Goal: Task Accomplishment & Management: Manage account settings

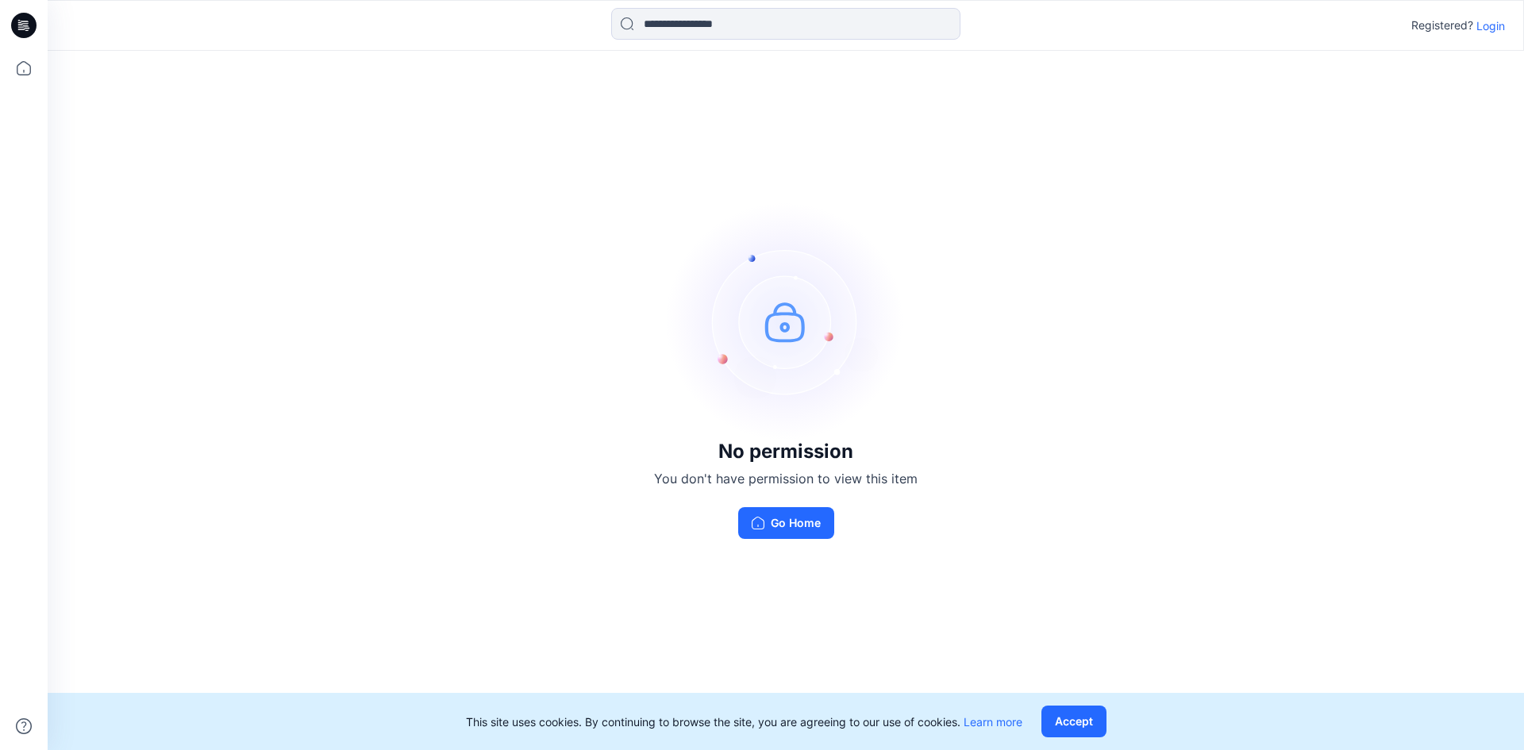
click at [1500, 25] on p "Login" at bounding box center [1490, 25] width 29 height 17
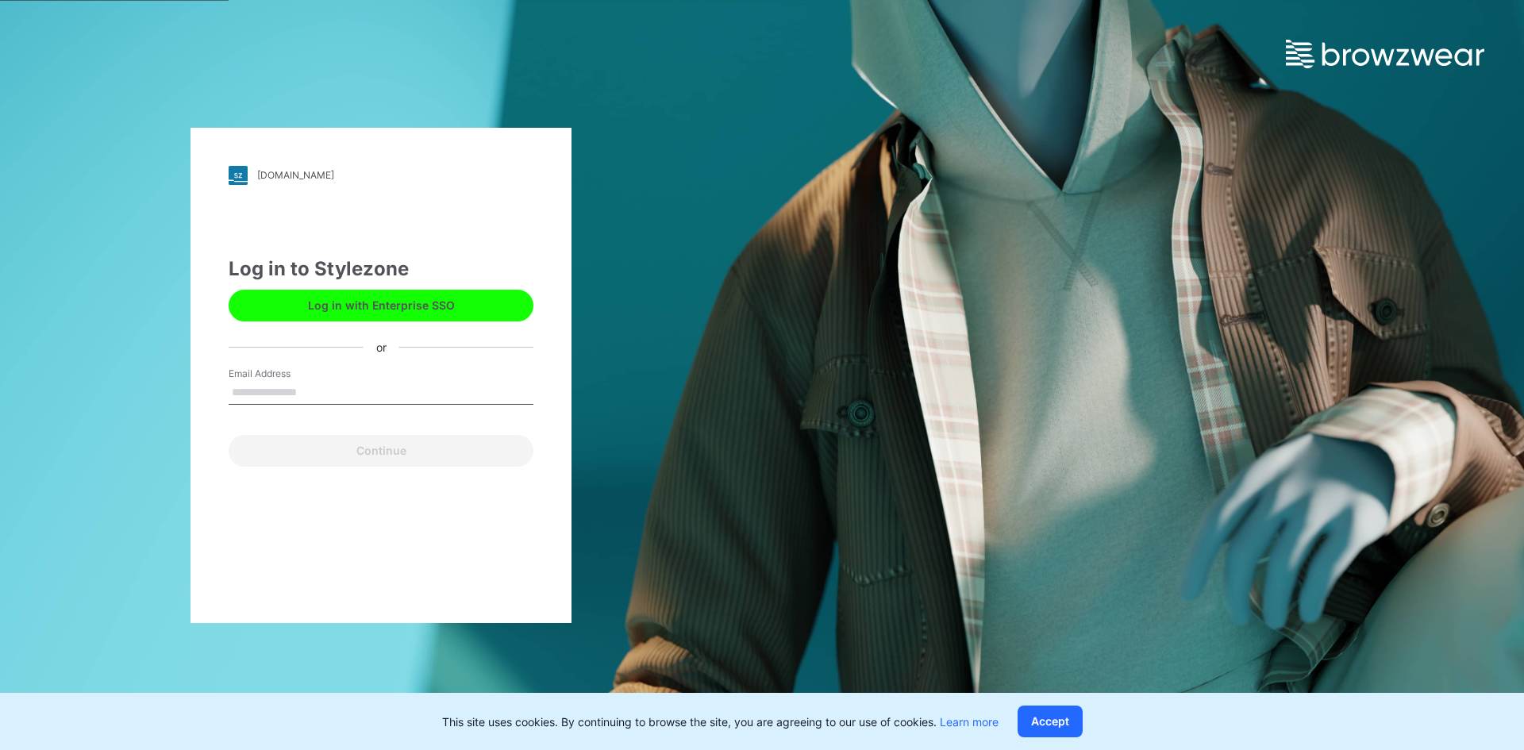
click at [360, 401] on input "Email Address" at bounding box center [381, 393] width 305 height 24
click at [251, 389] on input "Email Address" at bounding box center [381, 393] width 305 height 24
click at [294, 301] on button "Log in with Enterprise SSO" at bounding box center [381, 306] width 305 height 32
